Goal: Information Seeking & Learning: Learn about a topic

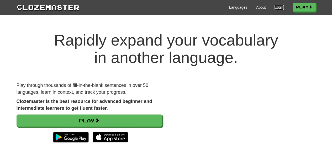
click at [275, 8] on link "Login" at bounding box center [279, 7] width 9 height 5
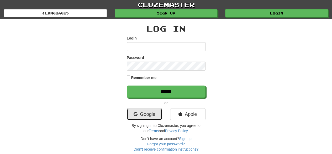
click at [149, 113] on link "Google" at bounding box center [144, 114] width 35 height 12
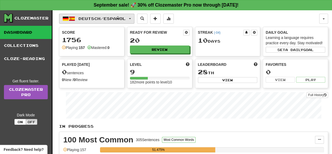
click at [102, 20] on span "Deutsch / Español" at bounding box center [102, 18] width 47 height 4
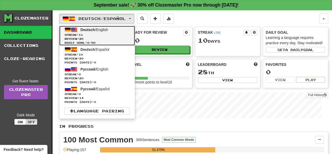
click at [108, 36] on span "Streak: 11" at bounding box center [97, 35] width 65 height 4
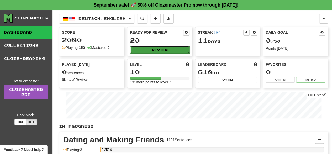
click at [162, 48] on button "Review" at bounding box center [160, 50] width 60 height 8
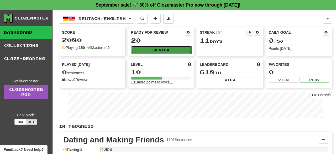
select select "**"
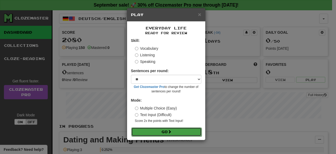
click at [160, 132] on button "Go" at bounding box center [166, 131] width 70 height 9
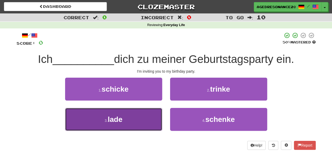
click at [152, 126] on button "3 . lade" at bounding box center [113, 119] width 97 height 23
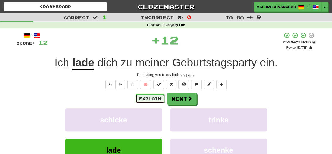
click at [158, 97] on button "Explain" at bounding box center [150, 98] width 29 height 9
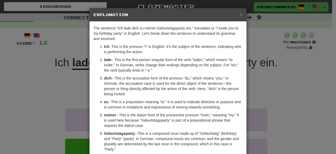
click at [240, 14] on div "× Explanation" at bounding box center [168, 14] width 157 height 13
click at [239, 14] on span "×" at bounding box center [240, 14] width 3 height 6
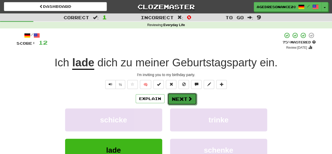
click at [194, 94] on button "Next" at bounding box center [182, 99] width 29 height 12
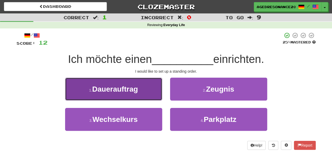
click at [151, 95] on button "1 . Dauerauftrag" at bounding box center [113, 88] width 97 height 23
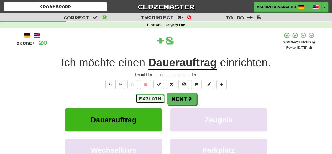
click at [144, 97] on button "Explain" at bounding box center [150, 98] width 29 height 9
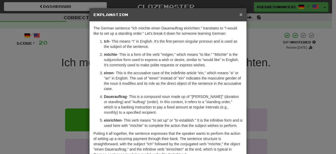
click at [239, 15] on span "×" at bounding box center [240, 14] width 3 height 6
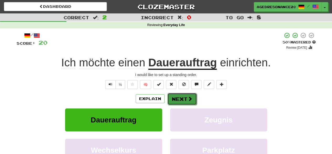
click at [186, 101] on button "Next" at bounding box center [182, 99] width 29 height 12
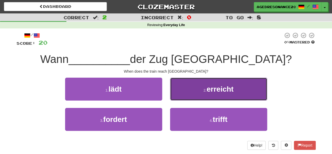
click at [178, 88] on button "2 . erreicht" at bounding box center [218, 88] width 97 height 23
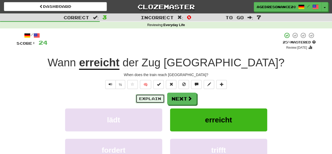
click at [155, 96] on button "Explain" at bounding box center [150, 98] width 29 height 9
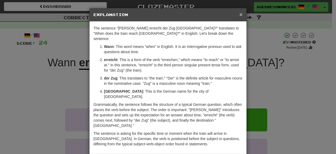
click at [239, 13] on span "×" at bounding box center [240, 14] width 3 height 6
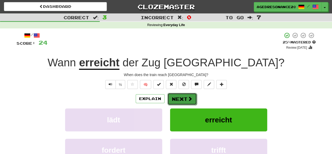
click at [182, 100] on button "Next" at bounding box center [182, 99] width 29 height 12
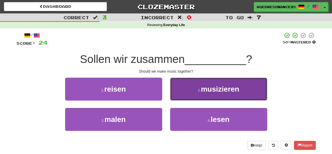
click at [191, 97] on button "2 . musizieren" at bounding box center [218, 88] width 97 height 23
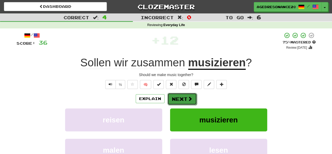
click at [182, 97] on button "Next" at bounding box center [182, 99] width 29 height 12
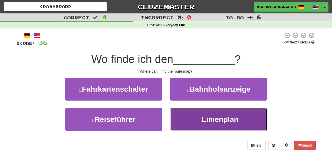
click at [200, 120] on small "4 ." at bounding box center [200, 120] width 3 height 4
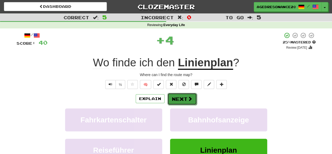
click at [188, 98] on span at bounding box center [190, 98] width 5 height 5
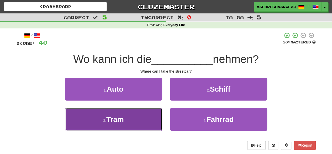
click at [156, 113] on button "3 . Tram" at bounding box center [113, 119] width 97 height 23
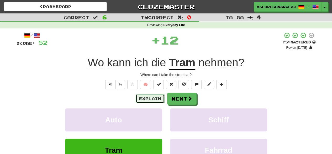
click at [149, 99] on button "Explain" at bounding box center [150, 98] width 29 height 9
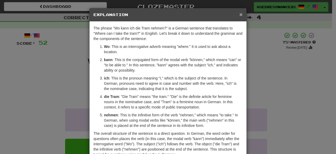
click at [239, 15] on span "×" at bounding box center [240, 14] width 3 height 6
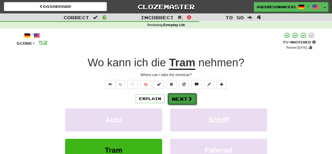
click at [177, 98] on button "Next" at bounding box center [182, 99] width 29 height 12
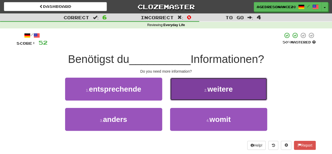
click at [184, 97] on button "2 . weitere" at bounding box center [218, 88] width 97 height 23
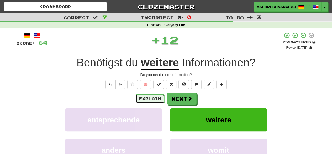
click at [156, 96] on button "Explain" at bounding box center [150, 98] width 29 height 9
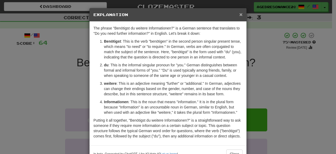
click at [239, 17] on span "×" at bounding box center [240, 14] width 3 height 6
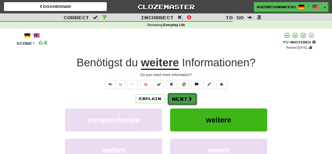
click at [191, 96] on span at bounding box center [190, 98] width 5 height 5
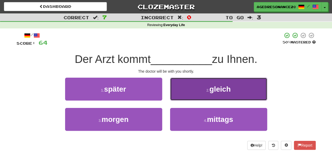
click at [192, 93] on button "2 . gleich" at bounding box center [218, 88] width 97 height 23
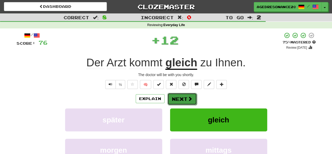
click at [189, 101] on span at bounding box center [190, 98] width 5 height 5
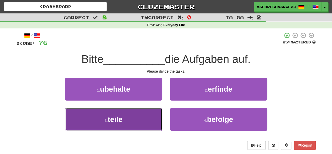
click at [136, 117] on button "3 . teile" at bounding box center [113, 119] width 97 height 23
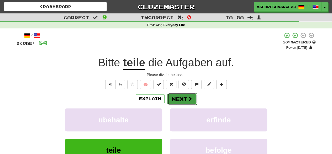
click at [184, 99] on button "Next" at bounding box center [182, 99] width 29 height 12
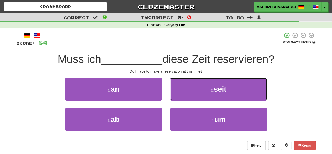
click at [184, 99] on button "2 . seit" at bounding box center [218, 88] width 97 height 23
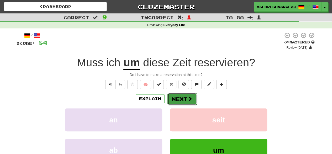
click at [184, 101] on button "Next" at bounding box center [182, 99] width 29 height 12
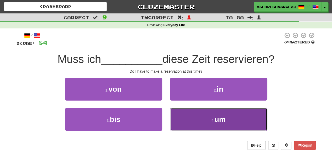
click at [195, 124] on button "4 . um" at bounding box center [218, 119] width 97 height 23
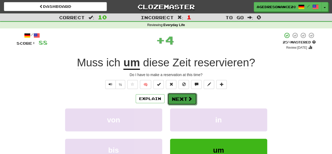
click at [183, 97] on button "Next" at bounding box center [182, 99] width 29 height 12
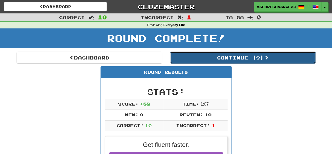
click at [239, 57] on button "Continue ( 9 )" at bounding box center [243, 57] width 146 height 12
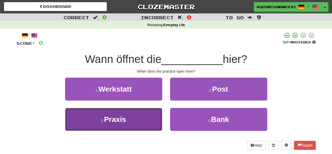
click at [126, 116] on span "Praxis" at bounding box center [115, 119] width 22 height 8
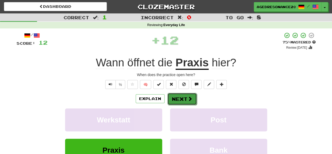
click at [175, 102] on button "Next" at bounding box center [182, 99] width 29 height 12
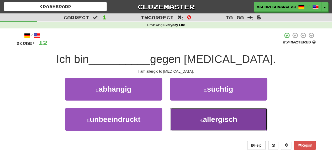
click at [188, 117] on button "4 . allergisch" at bounding box center [218, 119] width 97 height 23
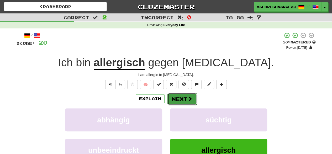
click at [185, 99] on button "Next" at bounding box center [182, 99] width 29 height 12
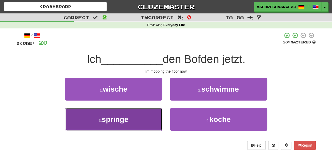
click at [147, 123] on button "3 . springe" at bounding box center [113, 119] width 97 height 23
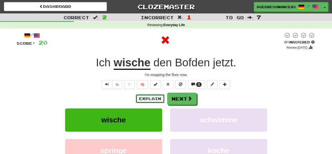
click at [150, 99] on button "Explain" at bounding box center [150, 98] width 29 height 9
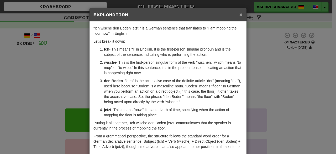
click at [239, 17] on span "×" at bounding box center [240, 14] width 3 height 6
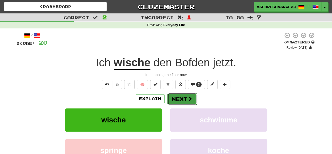
click at [184, 102] on button "Next" at bounding box center [182, 99] width 29 height 12
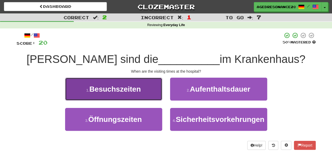
click at [137, 91] on span "Besuchszeiten" at bounding box center [114, 89] width 51 height 8
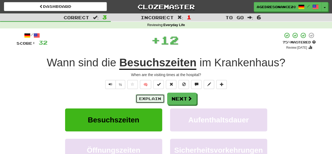
click at [146, 97] on button "Explain" at bounding box center [150, 98] width 29 height 9
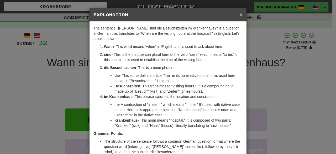
click at [240, 15] on span "×" at bounding box center [240, 14] width 3 height 6
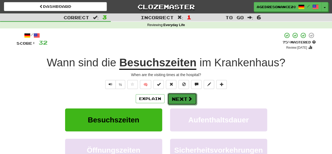
click at [185, 100] on button "Next" at bounding box center [182, 99] width 29 height 12
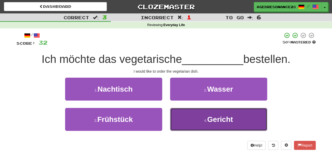
click at [189, 115] on button "4 . Gericht" at bounding box center [218, 119] width 97 height 23
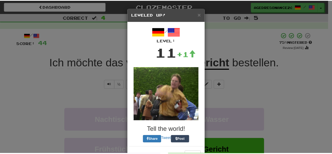
scroll to position [18, 0]
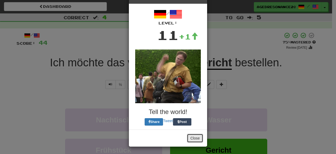
click at [193, 137] on button "Close" at bounding box center [195, 137] width 16 height 9
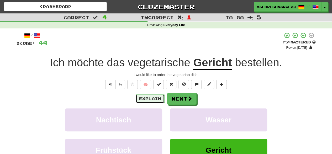
click at [156, 99] on button "Explain" at bounding box center [150, 98] width 29 height 9
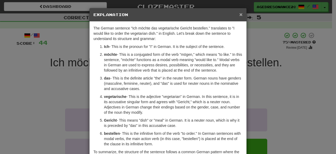
click at [239, 15] on span "×" at bounding box center [240, 14] width 3 height 6
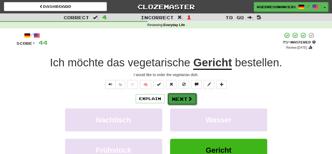
click at [185, 101] on button "Next" at bounding box center [182, 99] width 29 height 12
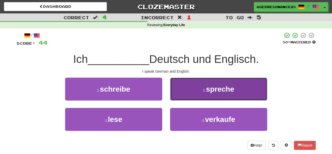
click at [184, 99] on button "2 . spreche" at bounding box center [218, 88] width 97 height 23
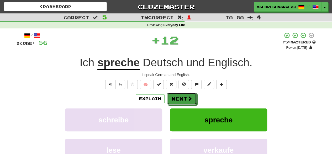
click at [184, 99] on button "Next" at bounding box center [181, 98] width 29 height 12
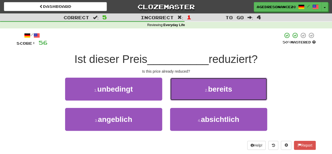
click at [184, 99] on button "2 . bereits" at bounding box center [218, 88] width 97 height 23
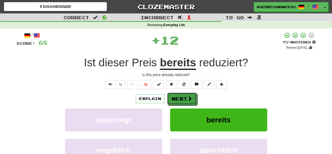
click at [184, 99] on button "Next" at bounding box center [181, 98] width 29 height 12
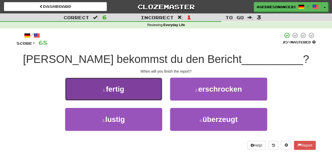
click at [144, 95] on button "1 . fertig" at bounding box center [113, 88] width 97 height 23
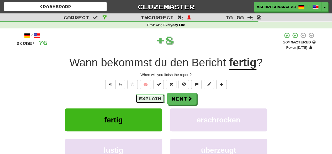
click at [150, 96] on button "Explain" at bounding box center [150, 98] width 29 height 9
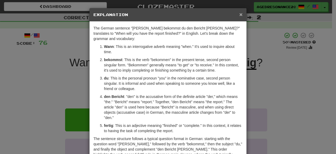
click at [239, 14] on span "×" at bounding box center [240, 14] width 3 height 6
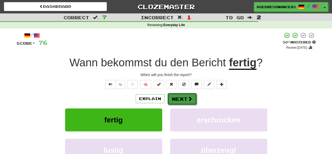
click at [195, 96] on button "Next" at bounding box center [182, 99] width 29 height 12
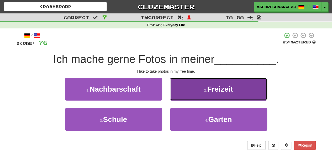
click at [197, 96] on button "2 . Freizeit" at bounding box center [218, 88] width 97 height 23
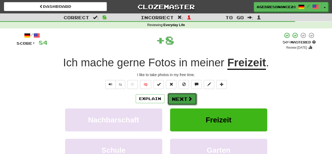
click at [184, 95] on button "Next" at bounding box center [182, 99] width 29 height 12
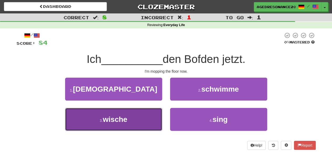
click at [133, 119] on button "3 . wische" at bounding box center [113, 119] width 97 height 23
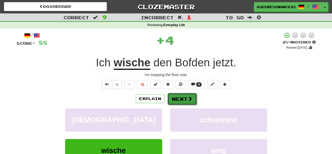
click at [192, 94] on button "Next" at bounding box center [182, 99] width 29 height 12
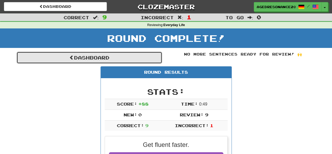
click at [137, 57] on link "Dashboard" at bounding box center [90, 57] width 146 height 12
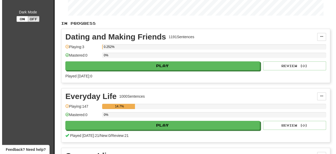
scroll to position [103, 0]
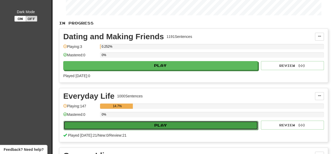
click at [128, 122] on button "Play" at bounding box center [161, 125] width 195 height 9
select select "**"
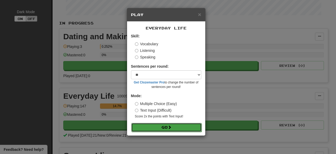
click at [146, 125] on button "Go" at bounding box center [166, 127] width 70 height 9
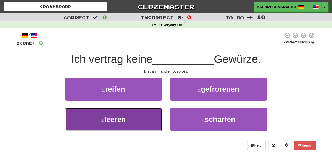
click at [146, 117] on button "3 . [GEOGRAPHIC_DATA]" at bounding box center [113, 119] width 97 height 23
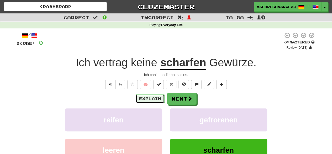
click at [157, 98] on button "Explain" at bounding box center [150, 98] width 29 height 9
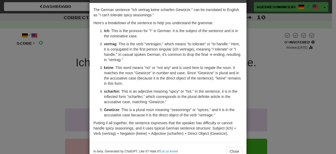
scroll to position [32, 0]
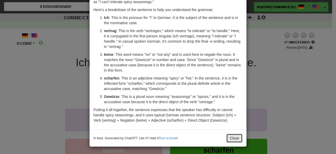
click at [228, 138] on button "Close" at bounding box center [234, 137] width 16 height 9
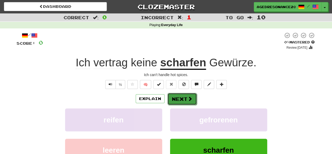
click at [183, 99] on button "Next" at bounding box center [182, 99] width 29 height 12
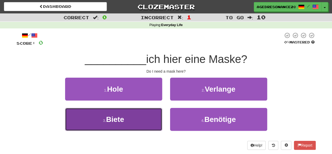
click at [148, 123] on button "3 . Biete" at bounding box center [113, 119] width 97 height 23
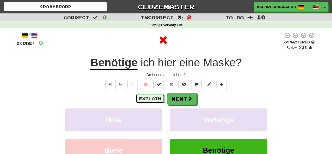
click at [145, 97] on button "Explain" at bounding box center [150, 98] width 29 height 9
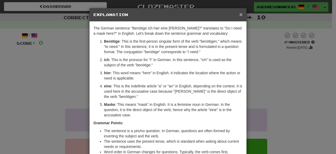
click at [239, 15] on span "×" at bounding box center [240, 14] width 3 height 6
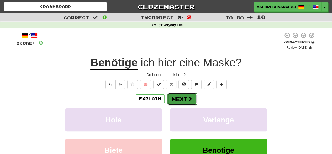
click at [186, 98] on button "Next" at bounding box center [182, 99] width 29 height 12
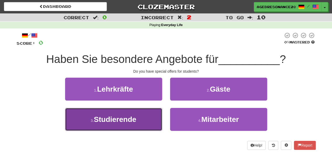
click at [143, 122] on button "3 . Studierende" at bounding box center [113, 119] width 97 height 23
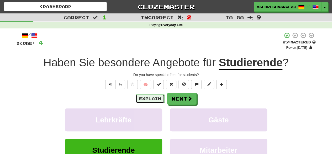
click at [148, 99] on button "Explain" at bounding box center [150, 98] width 29 height 9
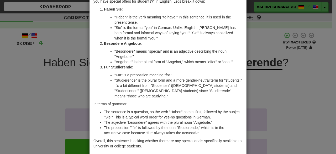
scroll to position [0, 0]
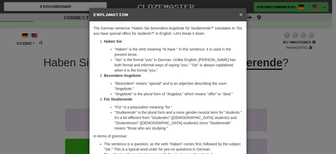
click at [239, 16] on span "×" at bounding box center [240, 14] width 3 height 6
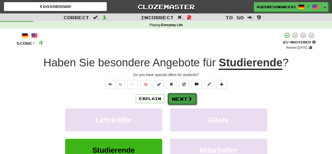
click at [182, 97] on button "Next" at bounding box center [182, 99] width 29 height 12
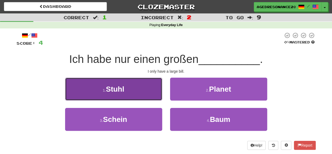
click at [144, 95] on button "1 . Stuhl" at bounding box center [113, 88] width 97 height 23
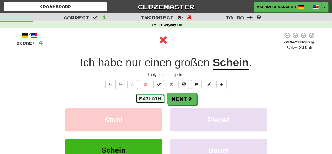
click at [148, 98] on button "Explain" at bounding box center [150, 98] width 29 height 9
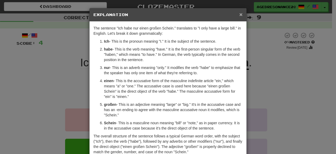
click at [239, 13] on span "×" at bounding box center [240, 14] width 3 height 6
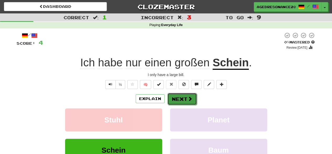
click at [190, 95] on button "Next" at bounding box center [182, 99] width 29 height 12
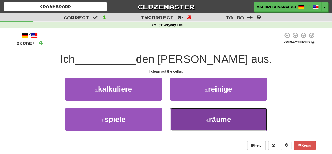
click at [194, 111] on button "4 . räume" at bounding box center [218, 119] width 97 height 23
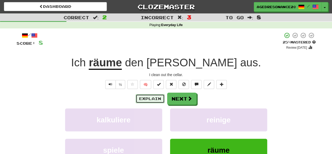
click at [158, 96] on button "Explain" at bounding box center [150, 98] width 29 height 9
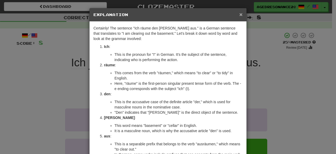
click at [240, 13] on span "×" at bounding box center [240, 14] width 3 height 6
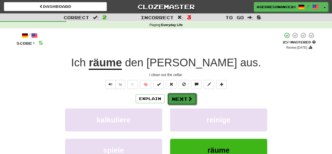
click at [176, 98] on button "Next" at bounding box center [182, 99] width 29 height 12
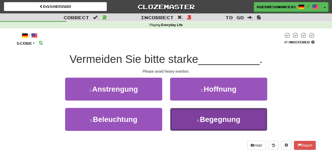
click at [191, 120] on button "4 . Begegnung" at bounding box center [218, 119] width 97 height 23
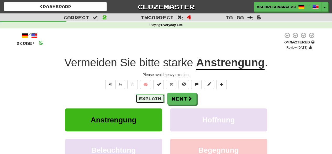
click at [153, 96] on button "Explain" at bounding box center [150, 98] width 29 height 9
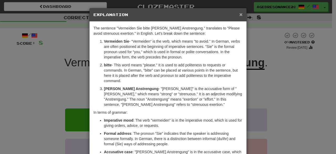
click at [239, 15] on span "×" at bounding box center [240, 14] width 3 height 6
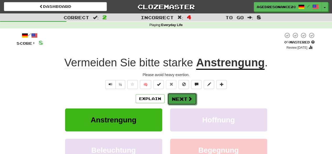
click at [185, 100] on button "Next" at bounding box center [182, 99] width 29 height 12
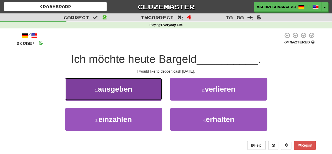
click at [144, 96] on button "1 . ausgeben" at bounding box center [113, 88] width 97 height 23
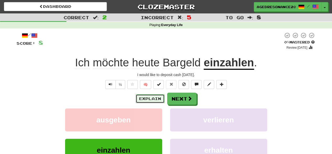
click at [146, 97] on button "Explain" at bounding box center [150, 98] width 29 height 9
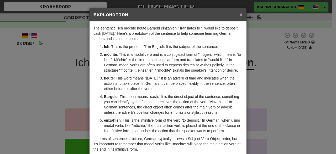
click at [239, 15] on span "×" at bounding box center [240, 14] width 3 height 6
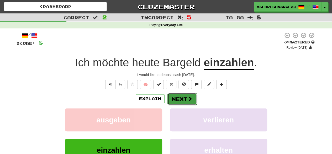
click at [179, 98] on button "Next" at bounding box center [182, 99] width 29 height 12
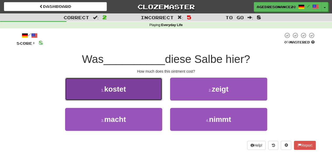
click at [152, 97] on button "1 . kostet" at bounding box center [113, 88] width 97 height 23
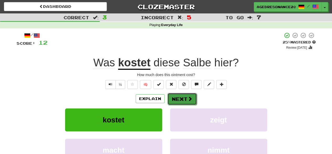
click at [177, 94] on button "Next" at bounding box center [182, 99] width 29 height 12
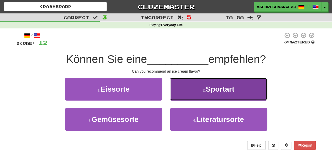
click at [187, 96] on button "2 . Sportart" at bounding box center [218, 88] width 97 height 23
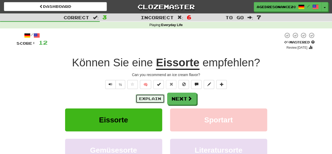
click at [156, 98] on button "Explain" at bounding box center [150, 98] width 29 height 9
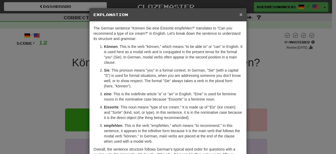
click at [239, 15] on span "×" at bounding box center [240, 14] width 3 height 6
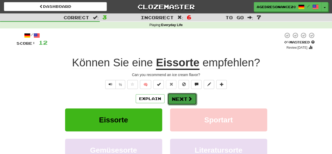
click at [186, 97] on button "Next" at bounding box center [182, 99] width 29 height 12
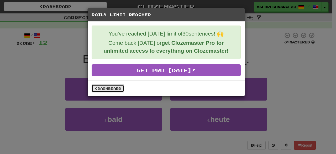
click at [121, 88] on link "Dashboard" at bounding box center [108, 88] width 33 height 8
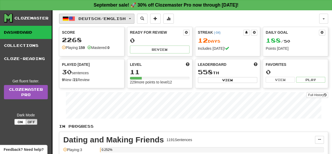
click at [118, 17] on span "Deutsch / English" at bounding box center [102, 18] width 47 height 4
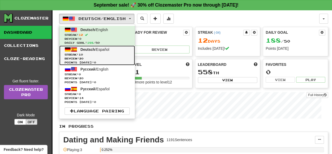
click at [106, 54] on span "Streak: 10" at bounding box center [97, 55] width 65 height 4
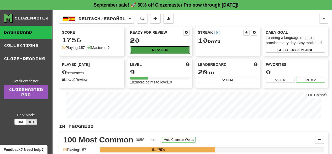
click at [164, 50] on button "Review" at bounding box center [160, 50] width 60 height 8
select select "**"
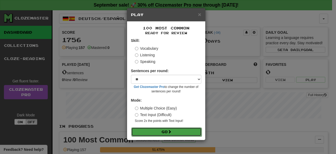
click at [161, 130] on button "Go" at bounding box center [166, 131] width 70 height 9
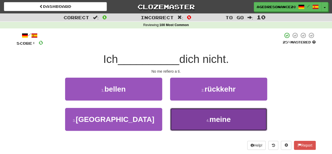
click at [191, 123] on button "4 . meine" at bounding box center [218, 119] width 97 height 23
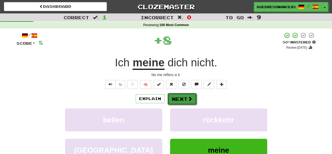
click at [183, 96] on button "Next" at bounding box center [182, 99] width 29 height 12
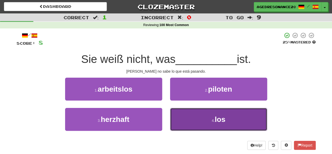
click at [187, 116] on button "4 . los" at bounding box center [218, 119] width 97 height 23
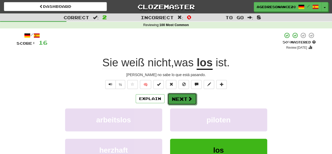
click at [186, 95] on button "Next" at bounding box center [182, 99] width 29 height 12
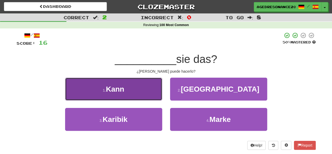
click at [144, 92] on button "1 . Kann" at bounding box center [113, 88] width 97 height 23
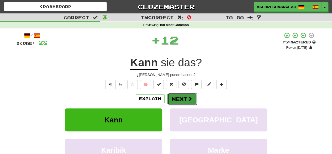
click at [179, 99] on button "Next" at bounding box center [182, 99] width 29 height 12
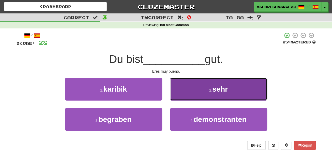
click at [185, 96] on button "2 . sehr" at bounding box center [218, 88] width 97 height 23
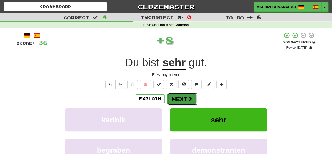
click at [186, 98] on button "Next" at bounding box center [182, 99] width 29 height 12
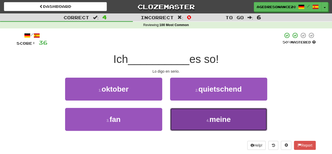
click at [185, 117] on button "4 . meine" at bounding box center [218, 119] width 97 height 23
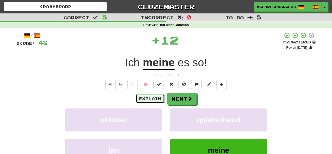
click at [156, 99] on button "Explain" at bounding box center [150, 98] width 29 height 9
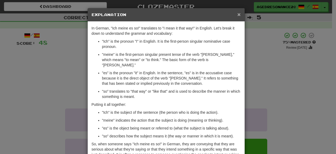
click at [238, 15] on span "×" at bounding box center [238, 14] width 3 height 6
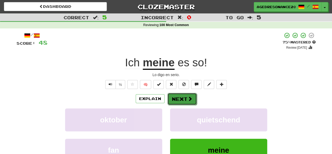
click at [188, 96] on span at bounding box center [190, 98] width 5 height 5
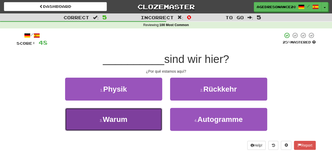
click at [154, 117] on button "3 . Warum" at bounding box center [113, 119] width 97 height 23
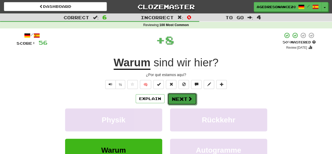
click at [185, 97] on button "Next" at bounding box center [182, 99] width 29 height 12
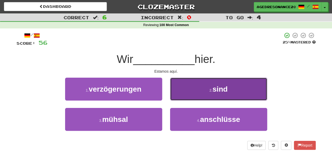
click at [197, 96] on button "2 . sind" at bounding box center [218, 88] width 97 height 23
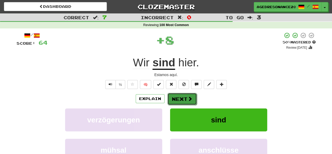
click at [186, 100] on button "Next" at bounding box center [182, 99] width 29 height 12
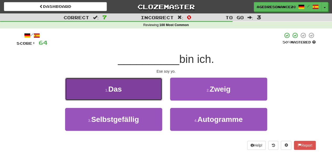
click at [159, 95] on button "1 . Das" at bounding box center [113, 88] width 97 height 23
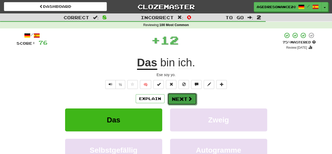
click at [178, 97] on button "Next" at bounding box center [182, 99] width 29 height 12
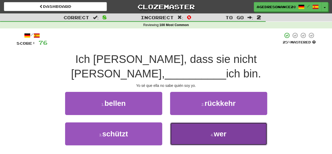
click at [179, 122] on button "4 . wer" at bounding box center [218, 133] width 97 height 23
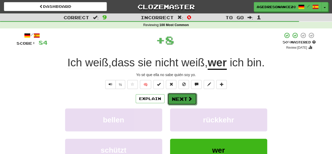
click at [181, 100] on button "Next" at bounding box center [182, 99] width 29 height 12
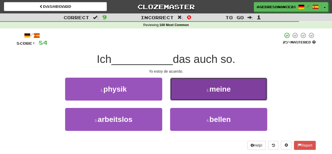
click at [200, 96] on button "2 . meine" at bounding box center [218, 88] width 97 height 23
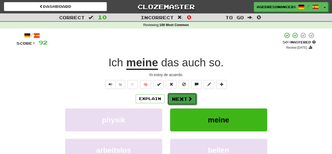
click at [183, 101] on button "Next" at bounding box center [182, 99] width 29 height 12
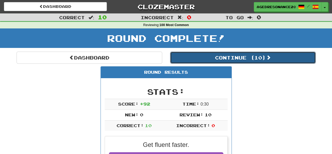
click at [205, 59] on button "Continue ( 10 )" at bounding box center [243, 57] width 146 height 12
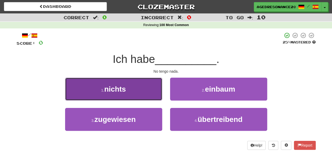
click at [140, 94] on button "1 . nichts" at bounding box center [113, 88] width 97 height 23
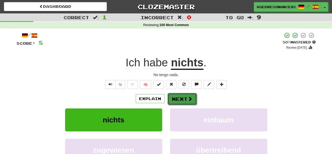
click at [179, 99] on button "Next" at bounding box center [182, 99] width 29 height 12
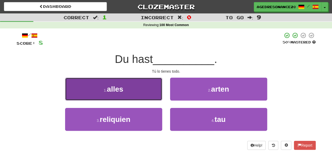
click at [150, 91] on button "1 . alles" at bounding box center [113, 88] width 97 height 23
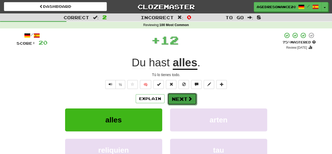
click at [177, 96] on button "Next" at bounding box center [182, 99] width 29 height 12
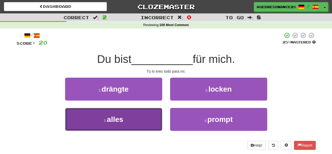
click at [148, 117] on button "3 . alles" at bounding box center [113, 119] width 97 height 23
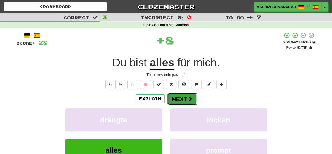
click at [175, 96] on button "Next" at bounding box center [182, 99] width 29 height 12
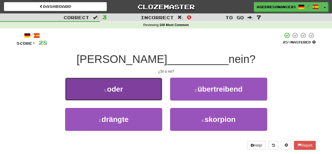
click at [157, 95] on button "1 . oder" at bounding box center [113, 88] width 97 height 23
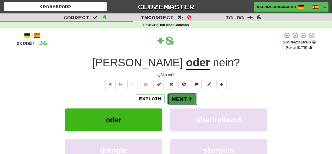
click at [176, 94] on button "Next" at bounding box center [182, 99] width 29 height 12
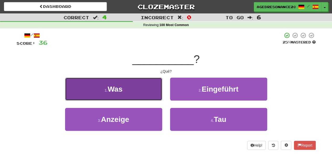
click at [150, 87] on button "1 . Was" at bounding box center [113, 88] width 97 height 23
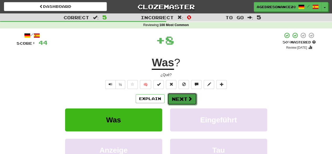
click at [175, 97] on button "Next" at bounding box center [182, 99] width 29 height 12
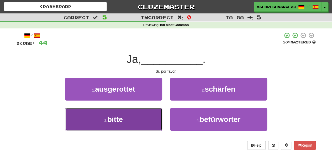
click at [151, 110] on button "3 . bitte" at bounding box center [113, 119] width 97 height 23
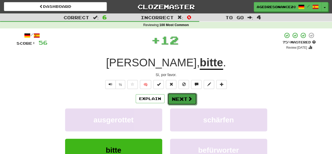
click at [177, 98] on button "Next" at bounding box center [182, 99] width 29 height 12
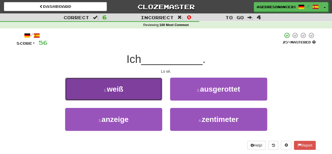
click at [149, 96] on button "1 . weiß" at bounding box center [113, 88] width 97 height 23
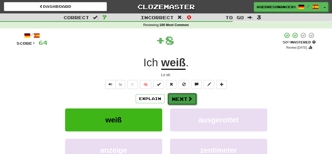
click at [172, 96] on button "Next" at bounding box center [182, 99] width 29 height 12
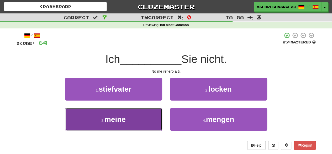
click at [145, 124] on button "3 . meine" at bounding box center [113, 119] width 97 height 23
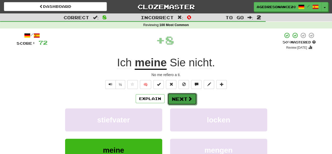
click at [177, 100] on button "Next" at bounding box center [182, 99] width 29 height 12
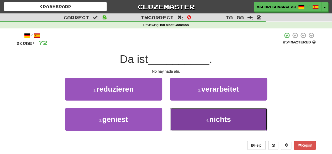
click at [191, 109] on button "4 . nichts" at bounding box center [218, 119] width 97 height 23
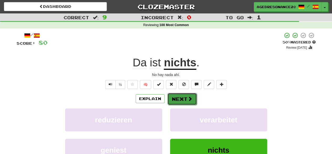
click at [186, 98] on button "Next" at bounding box center [182, 99] width 29 height 12
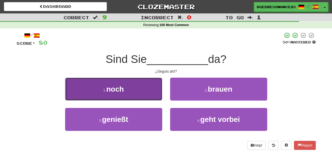
click at [146, 88] on button "1 . noch" at bounding box center [113, 88] width 97 height 23
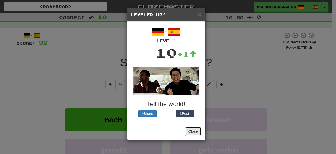
click at [195, 132] on button "Close" at bounding box center [193, 131] width 16 height 9
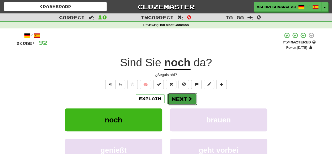
click at [190, 97] on span at bounding box center [190, 98] width 5 height 5
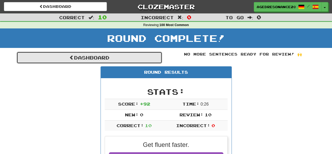
click at [159, 56] on link "Dashboard" at bounding box center [90, 57] width 146 height 12
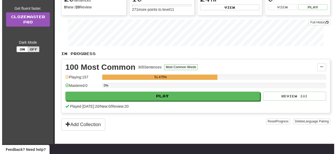
scroll to position [77, 0]
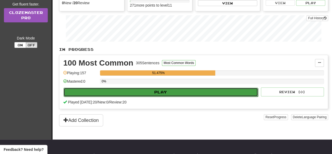
click at [161, 90] on button "Play" at bounding box center [161, 91] width 195 height 9
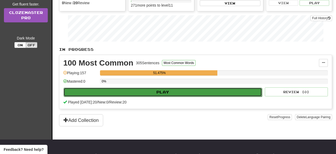
select select "**"
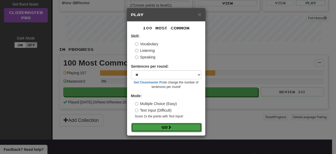
click at [168, 128] on button "Go" at bounding box center [166, 127] width 70 height 9
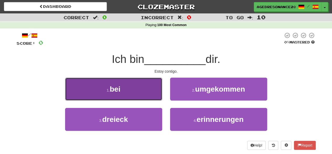
click at [152, 99] on button "1 . bei" at bounding box center [113, 88] width 97 height 23
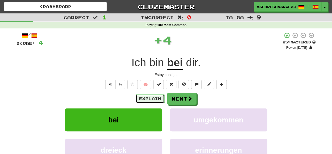
click at [157, 98] on button "Explain" at bounding box center [150, 98] width 29 height 9
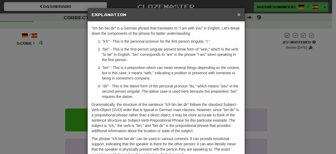
click at [237, 14] on span "×" at bounding box center [238, 14] width 3 height 6
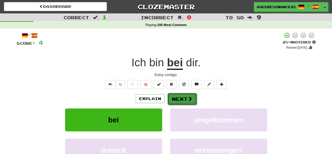
click at [178, 94] on button "Next" at bounding box center [182, 99] width 29 height 12
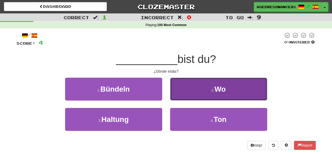
click at [187, 94] on button "2 . Wo" at bounding box center [218, 88] width 97 height 23
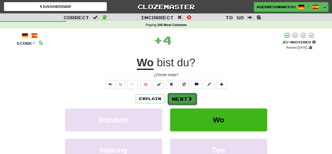
click at [184, 97] on button "Next" at bounding box center [182, 99] width 29 height 12
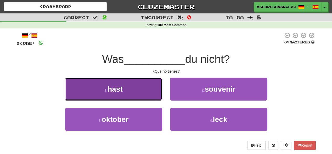
click at [159, 92] on button "1 . hast" at bounding box center [113, 88] width 97 height 23
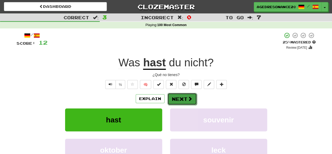
click at [178, 95] on button "Next" at bounding box center [182, 99] width 29 height 12
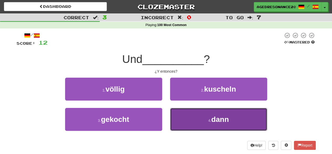
click at [188, 113] on button "4 . dann" at bounding box center [218, 119] width 97 height 23
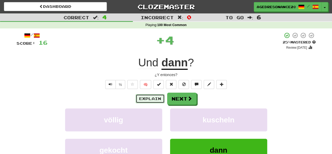
click at [158, 98] on button "Explain" at bounding box center [150, 98] width 29 height 9
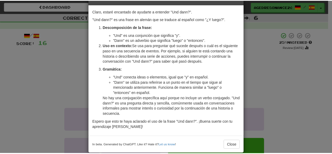
scroll to position [18, 0]
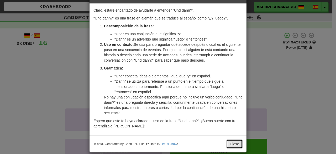
click at [233, 143] on button "Close" at bounding box center [234, 143] width 16 height 9
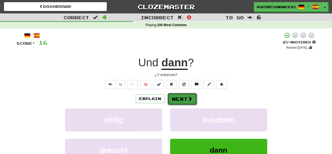
click at [192, 100] on button "Next" at bounding box center [182, 99] width 29 height 12
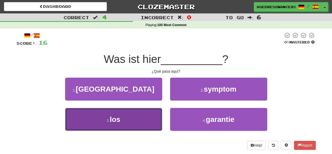
click at [138, 119] on button "3 . los" at bounding box center [113, 119] width 97 height 23
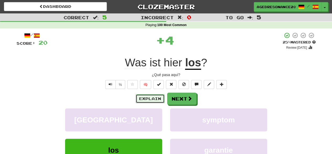
click at [157, 97] on button "Explain" at bounding box center [150, 98] width 29 height 9
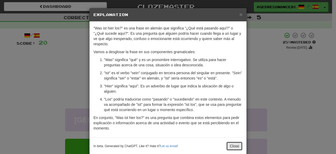
click at [233, 144] on button "Close" at bounding box center [234, 145] width 16 height 9
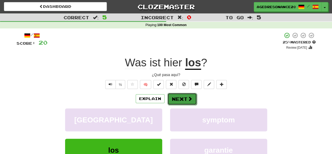
click at [191, 98] on span at bounding box center [190, 98] width 5 height 5
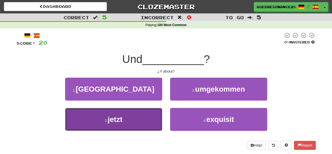
click at [138, 118] on button "3 . jetzt" at bounding box center [113, 119] width 97 height 23
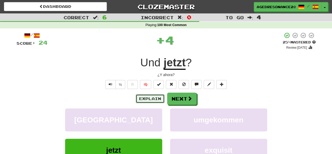
click at [145, 100] on button "Explain" at bounding box center [150, 98] width 29 height 9
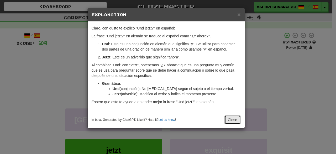
click at [235, 122] on button "Close" at bounding box center [232, 119] width 16 height 9
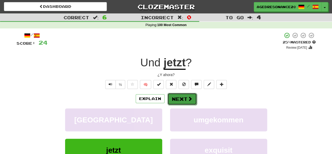
click at [188, 96] on span at bounding box center [190, 98] width 5 height 5
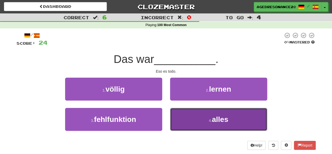
click at [187, 123] on button "4 . alles" at bounding box center [218, 119] width 97 height 23
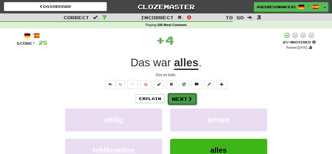
click at [182, 99] on button "Next" at bounding box center [182, 99] width 29 height 12
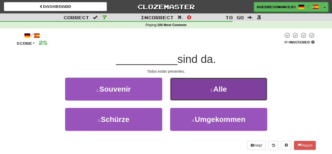
click at [187, 97] on button "2 . Alle" at bounding box center [218, 88] width 97 height 23
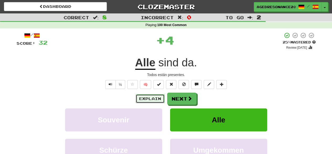
click at [156, 98] on button "Explain" at bounding box center [150, 98] width 29 height 9
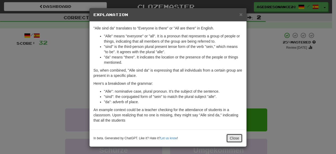
click at [233, 138] on button "Close" at bounding box center [234, 137] width 16 height 9
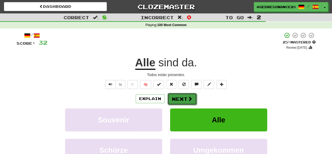
click at [192, 102] on button "Next" at bounding box center [182, 99] width 29 height 12
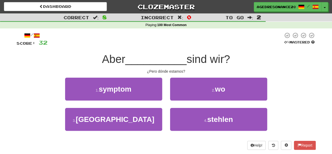
click at [192, 102] on div "2 . wo" at bounding box center [218, 92] width 105 height 30
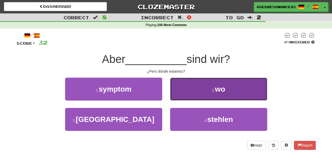
click at [204, 91] on button "2 . wo" at bounding box center [218, 88] width 97 height 23
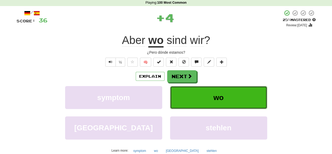
scroll to position [23, 0]
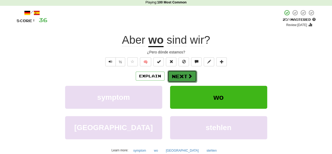
click at [181, 74] on button "Next" at bounding box center [182, 76] width 29 height 12
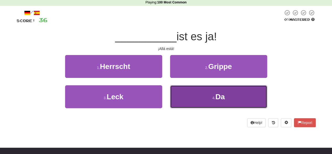
click at [192, 90] on button "4 . Da" at bounding box center [218, 96] width 97 height 23
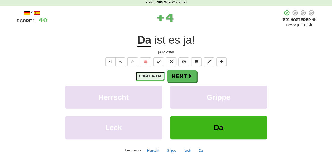
click at [157, 75] on button "Explain" at bounding box center [150, 75] width 29 height 9
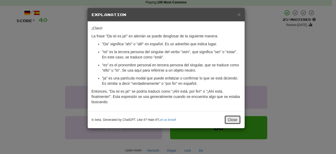
click at [235, 118] on button "Close" at bounding box center [232, 119] width 16 height 9
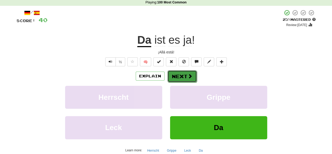
click at [189, 78] on span at bounding box center [190, 76] width 5 height 5
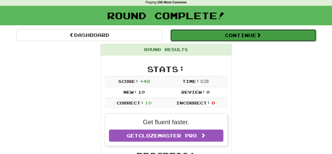
click at [199, 37] on button "Continue" at bounding box center [243, 35] width 146 height 12
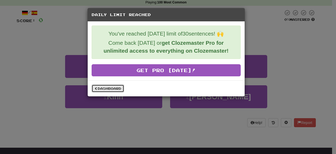
click at [123, 86] on link "Dashboard" at bounding box center [108, 88] width 33 height 8
